Goal: Information Seeking & Learning: Understand process/instructions

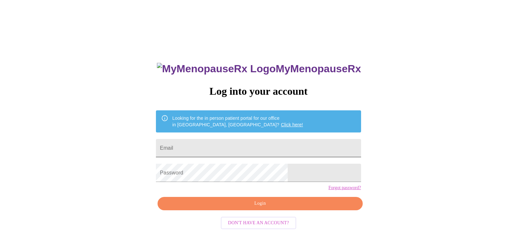
click at [227, 151] on input "Email" at bounding box center [258, 148] width 205 height 18
type input "[EMAIL_ADDRESS][DOMAIN_NAME]"
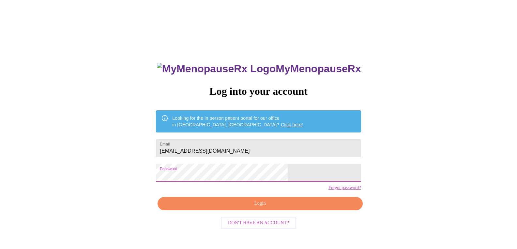
click at [244, 208] on span "Login" at bounding box center [260, 204] width 190 height 8
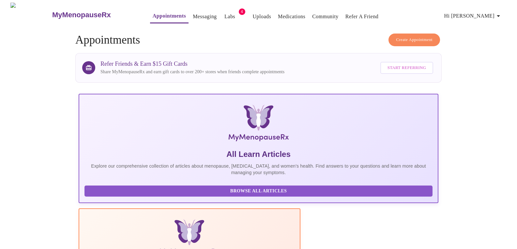
click at [224, 13] on link "Labs" at bounding box center [229, 16] width 11 height 9
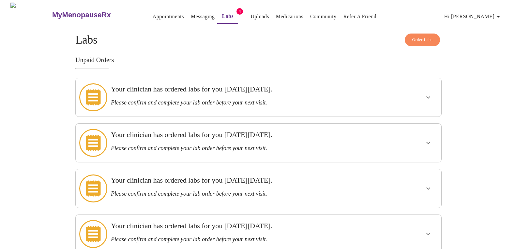
click at [426, 95] on icon "show more" at bounding box center [428, 98] width 8 height 8
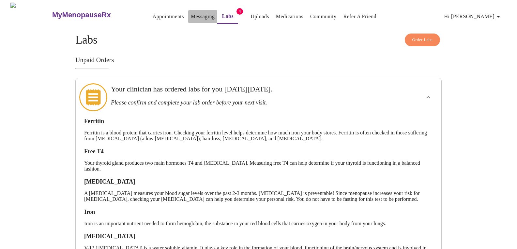
click at [191, 12] on link "Messaging" at bounding box center [203, 16] width 24 height 9
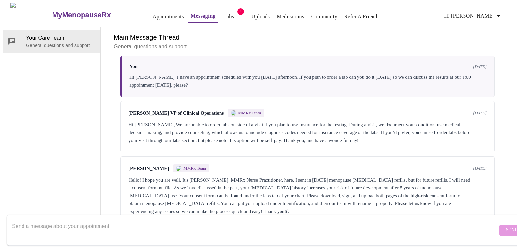
scroll to position [1350, 0]
click at [69, 221] on textarea "Send a message about your appointment" at bounding box center [254, 230] width 485 height 21
type textarea "How do I print the lab order to take to Quest?"
click at [505, 227] on span "Send" at bounding box center [511, 231] width 12 height 8
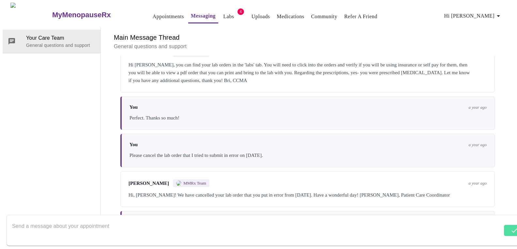
scroll to position [0, 0]
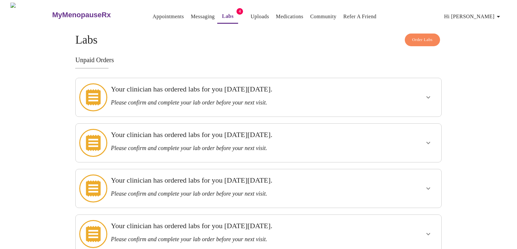
click at [91, 96] on icon at bounding box center [93, 97] width 15 height 16
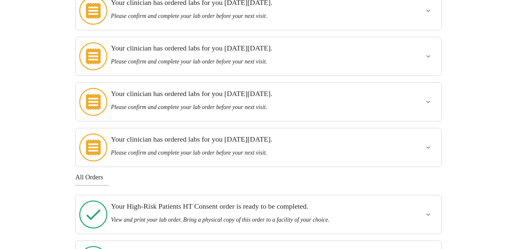
scroll to position [98, 0]
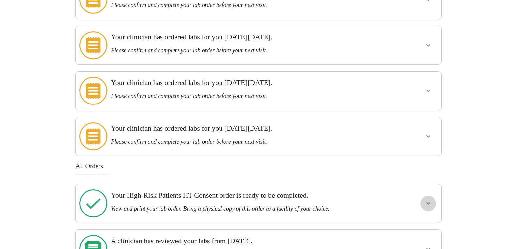
click at [427, 200] on icon "show more" at bounding box center [428, 204] width 8 height 8
click at [408, 223] on span "View Order" at bounding box center [412, 227] width 29 height 8
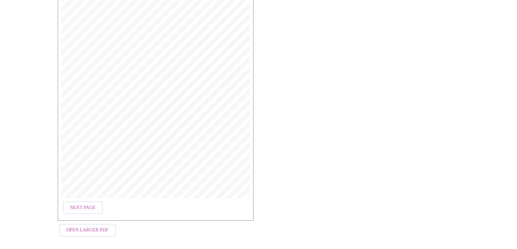
scroll to position [172, 0]
click at [86, 203] on span "Next Page" at bounding box center [82, 207] width 25 height 8
click at [93, 225] on span "Open Larger PDF" at bounding box center [87, 229] width 42 height 8
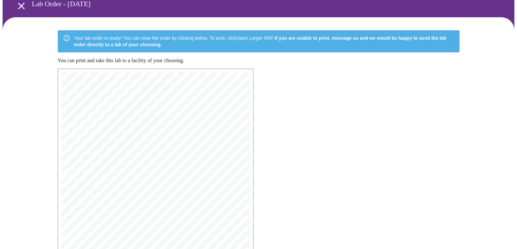
scroll to position [0, 0]
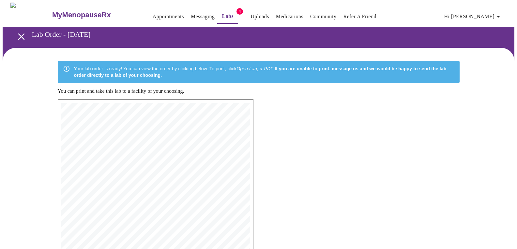
click at [222, 15] on link "Labs" at bounding box center [228, 16] width 12 height 9
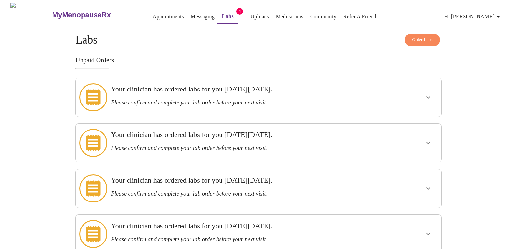
click at [425, 94] on icon "show more" at bounding box center [428, 98] width 8 height 8
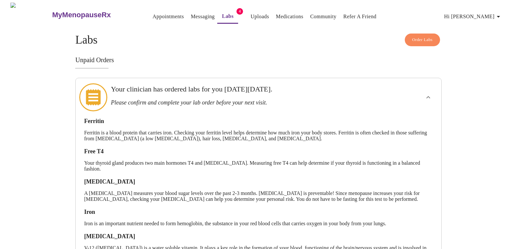
click at [95, 96] on icon at bounding box center [93, 97] width 28 height 28
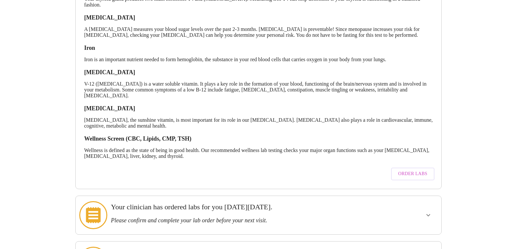
scroll to position [196, 0]
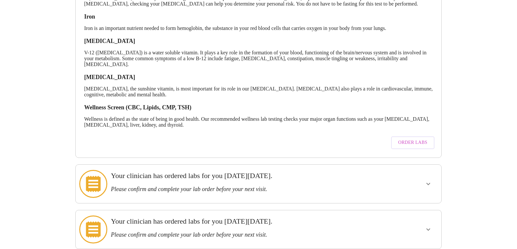
click at [413, 139] on span "Order Labs" at bounding box center [412, 143] width 29 height 8
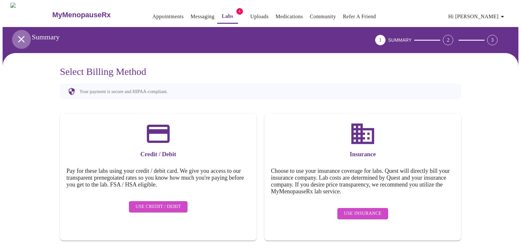
click at [19, 37] on icon "open drawer" at bounding box center [21, 39] width 7 height 7
